Goal: Information Seeking & Learning: Compare options

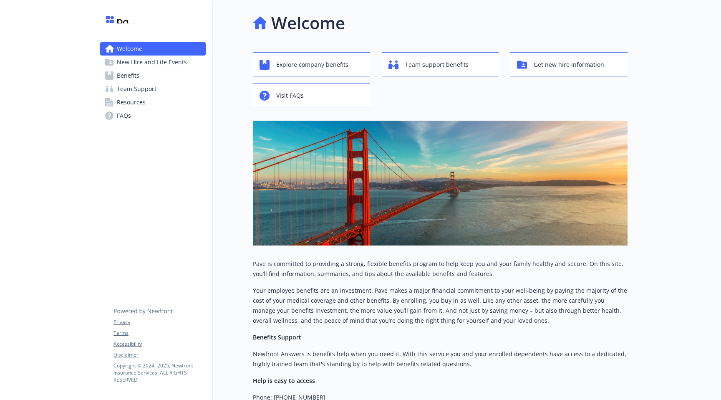
click at [148, 78] on link "Benefits" at bounding box center [153, 75] width 106 height 13
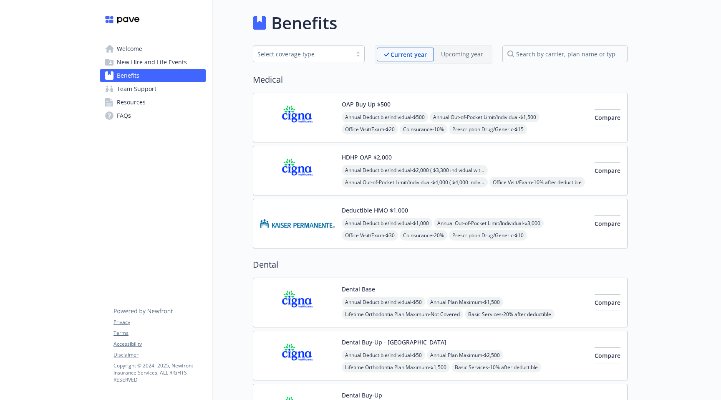
click at [149, 65] on span "New Hire and Life Events" at bounding box center [152, 62] width 70 height 13
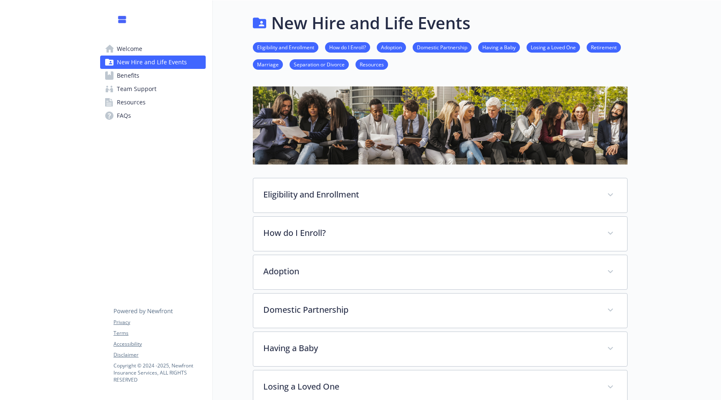
click at [140, 79] on link "Benefits" at bounding box center [153, 75] width 106 height 13
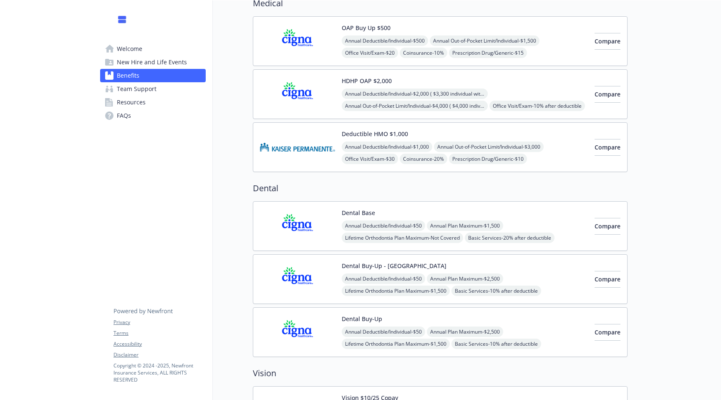
scroll to position [118, 0]
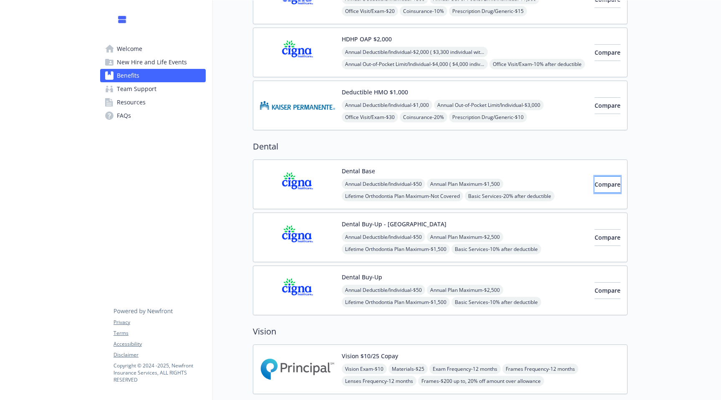
click at [597, 181] on span "Compare" at bounding box center [608, 184] width 26 height 8
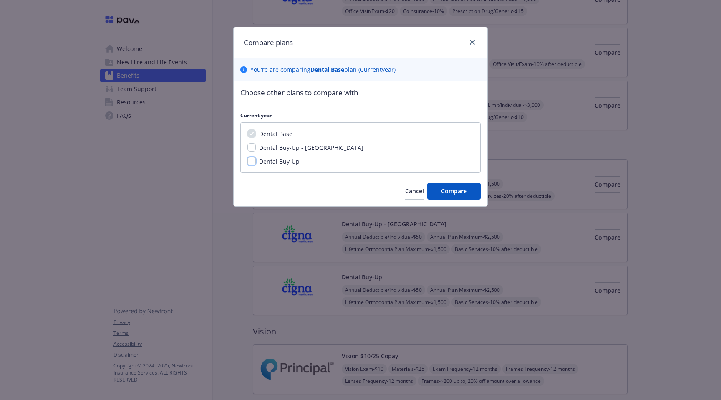
click at [251, 162] on input "Dental Buy-Up" at bounding box center [252, 161] width 8 height 8
checkbox input "true"
click at [450, 198] on button "Compare" at bounding box center [453, 191] width 53 height 17
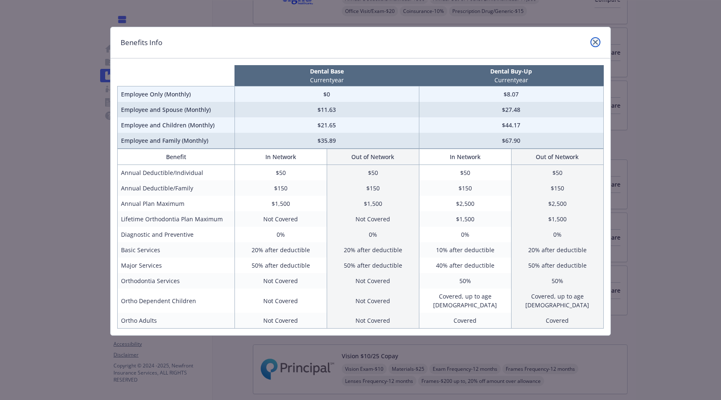
click at [596, 42] on icon "close" at bounding box center [595, 42] width 5 height 5
